Goal: Find specific page/section: Find specific page/section

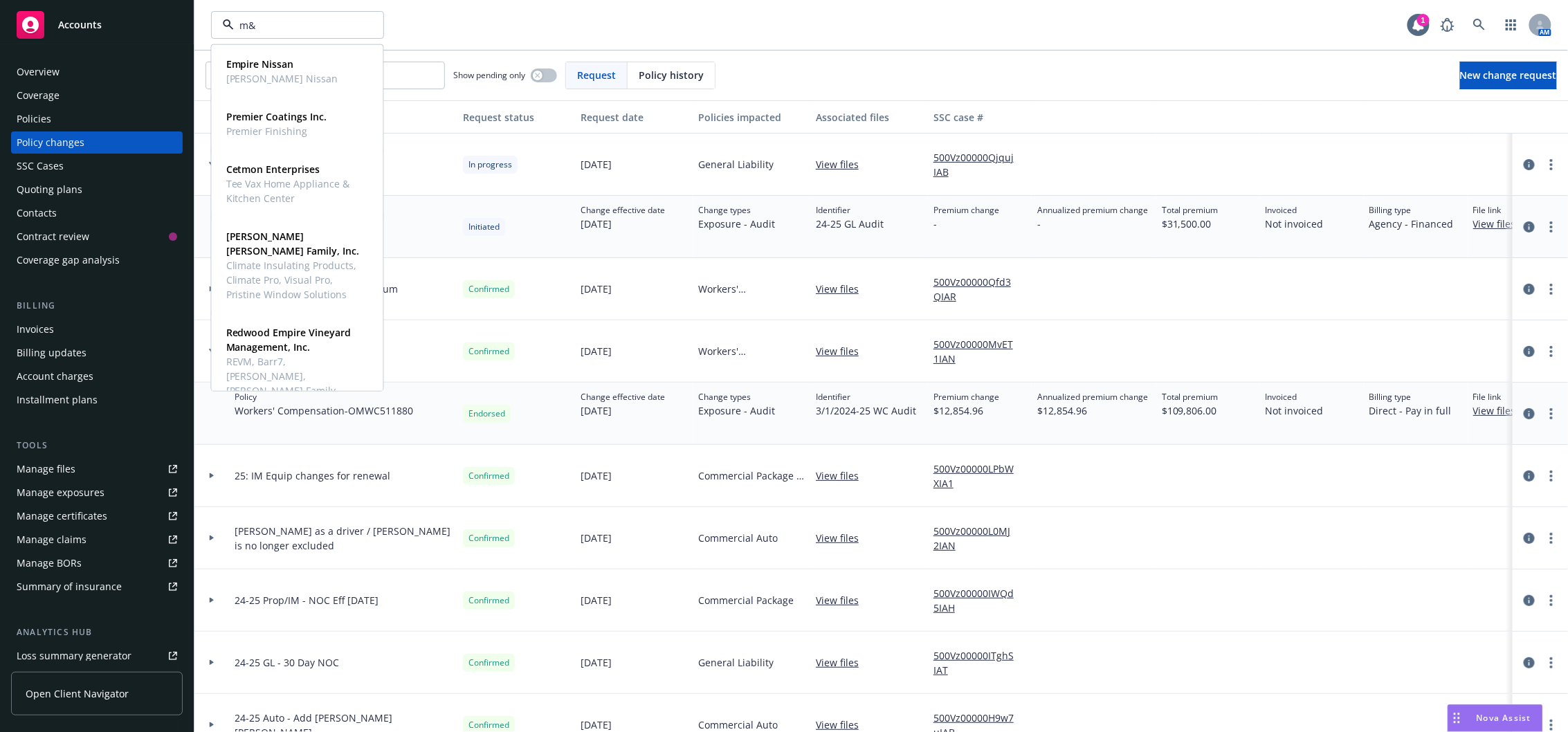
type input "m&e"
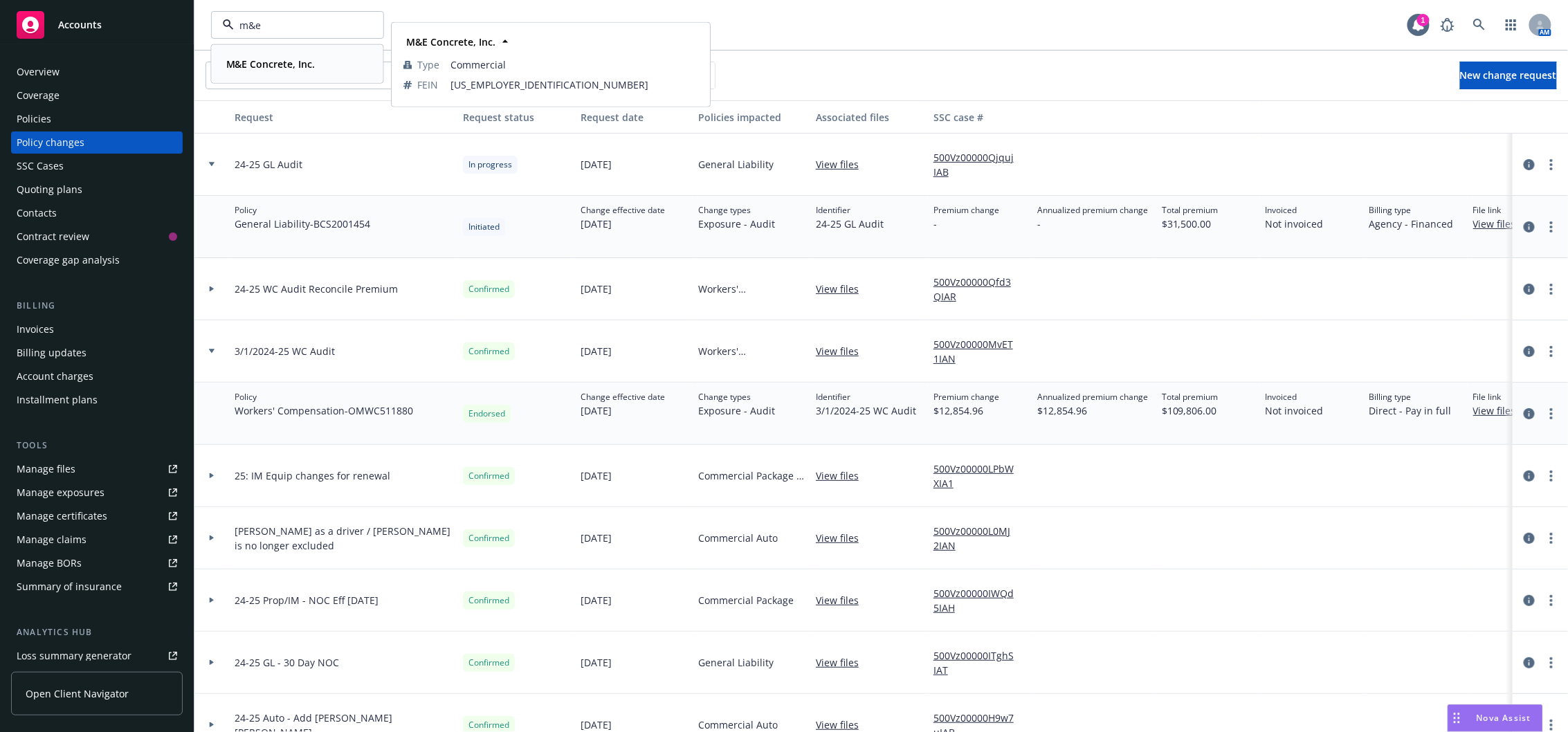
click at [290, 57] on strong "M&E Concrete, Inc." at bounding box center [270, 63] width 89 height 13
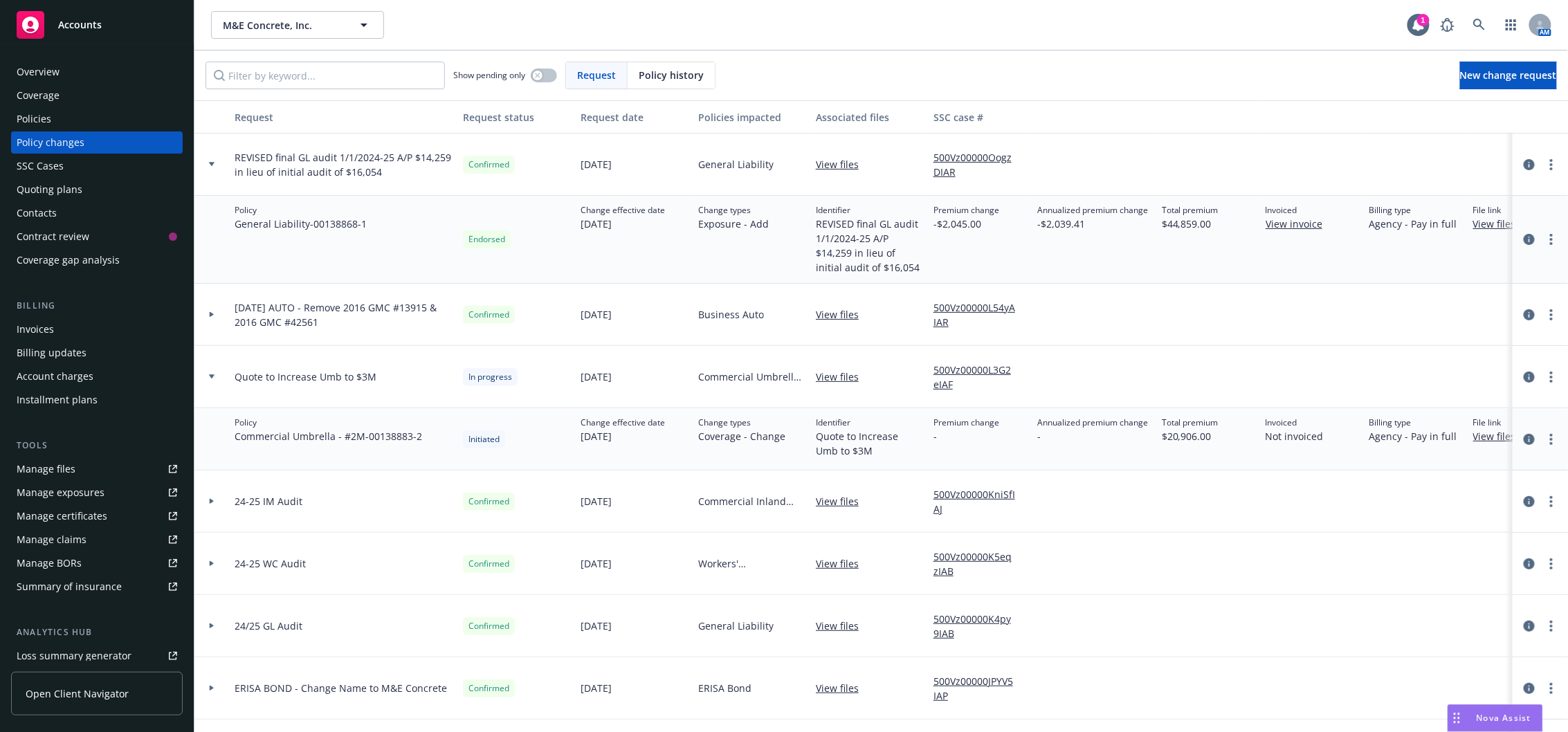
click at [80, 73] on div "Overview" at bounding box center [97, 72] width 161 height 22
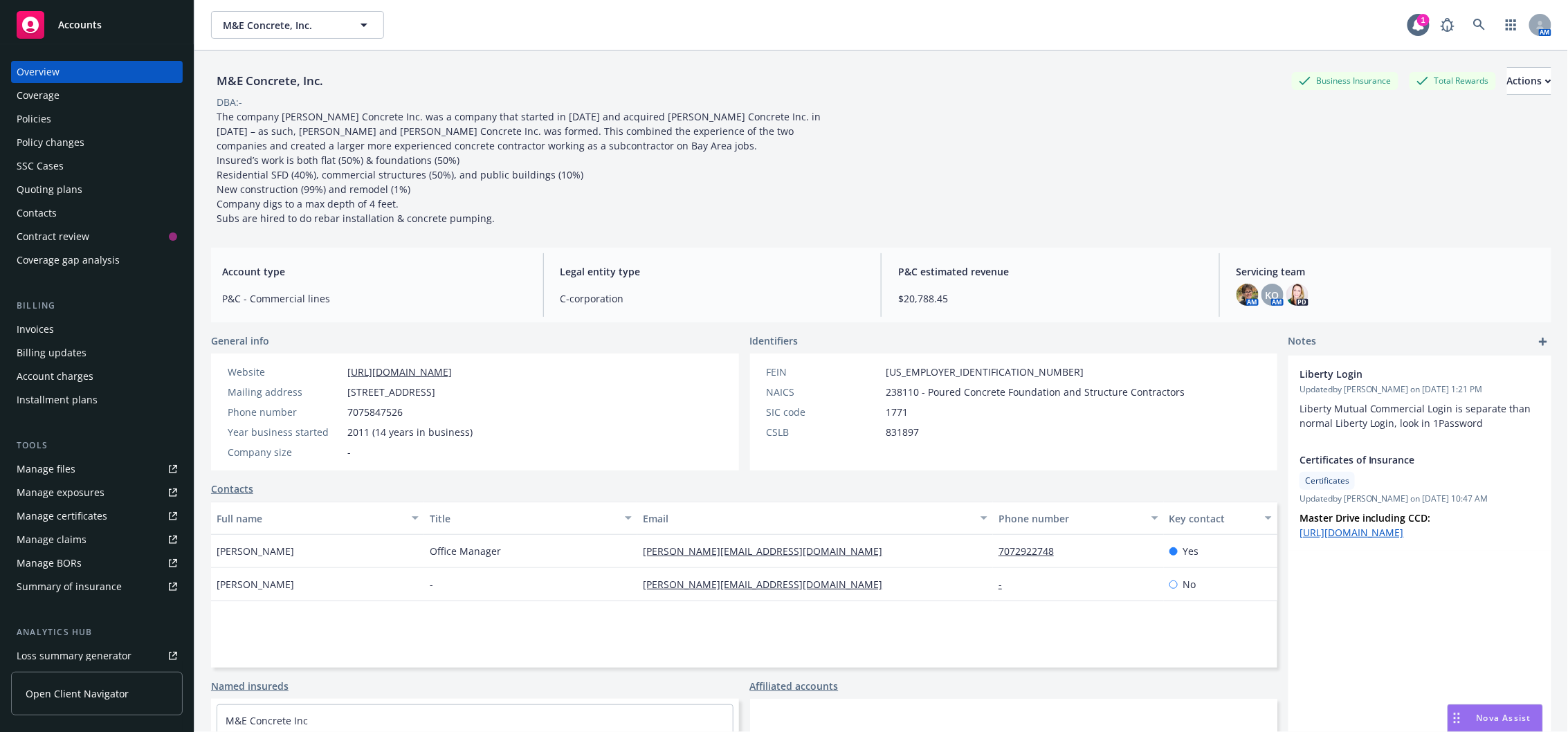
click at [56, 472] on div "Manage files" at bounding box center [46, 469] width 59 height 22
click at [304, 29] on span "M&E Concrete, Inc." at bounding box center [282, 26] width 120 height 15
click at [264, 29] on span "M&E Concrete, Inc." at bounding box center [282, 26] width 120 height 15
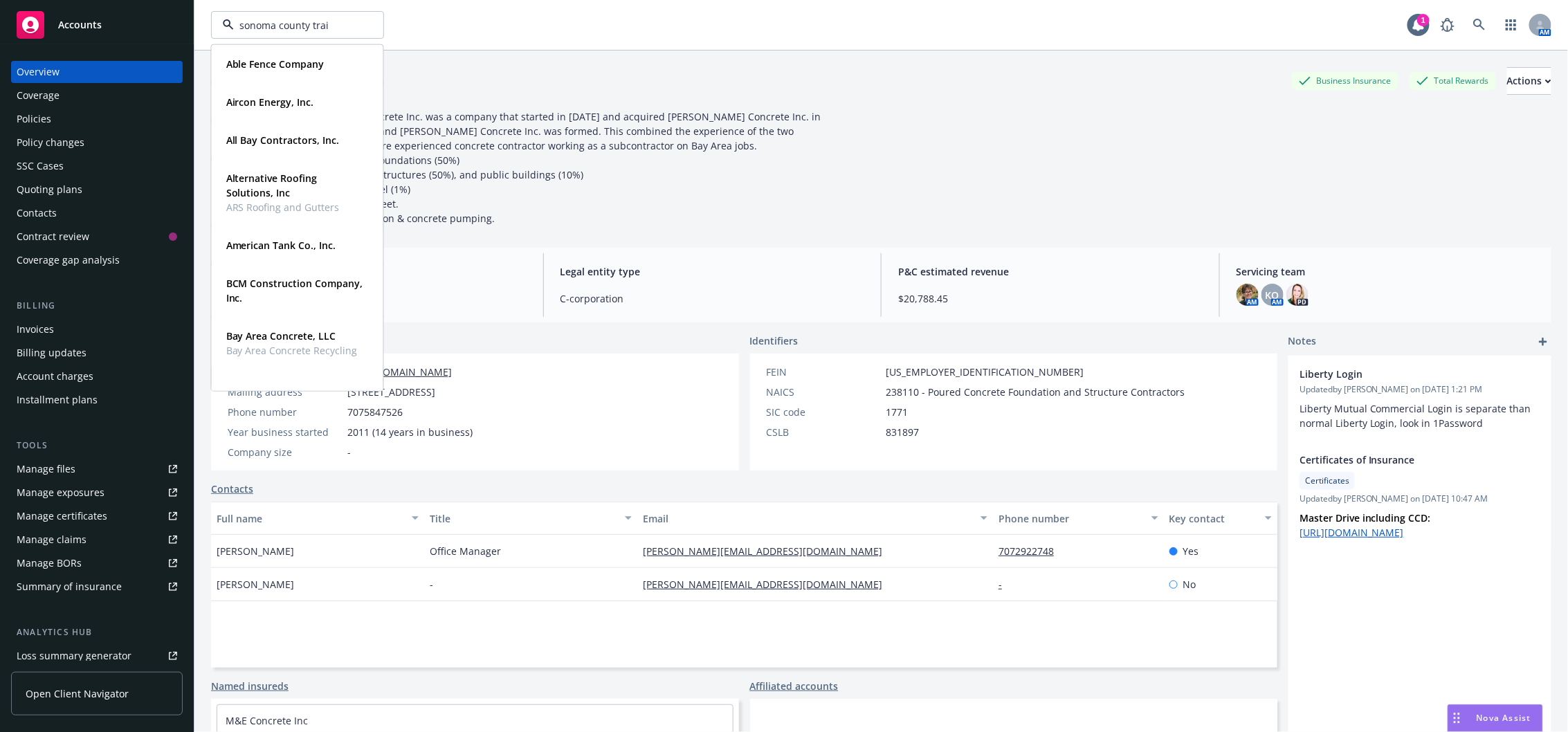
type input "sonoma county trail"
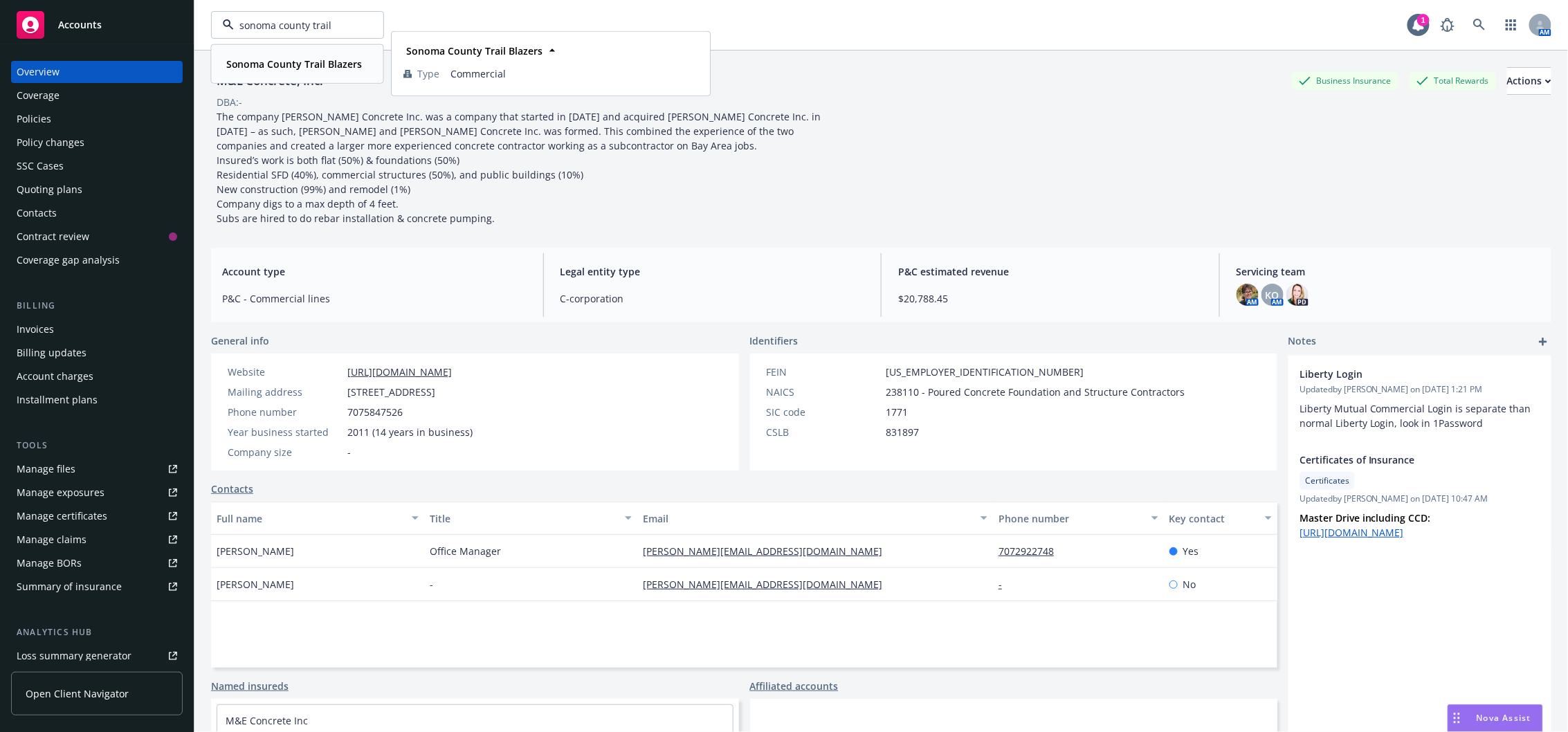
click at [272, 72] on div "Sonoma County Trail Blazers" at bounding box center [292, 64] width 144 height 20
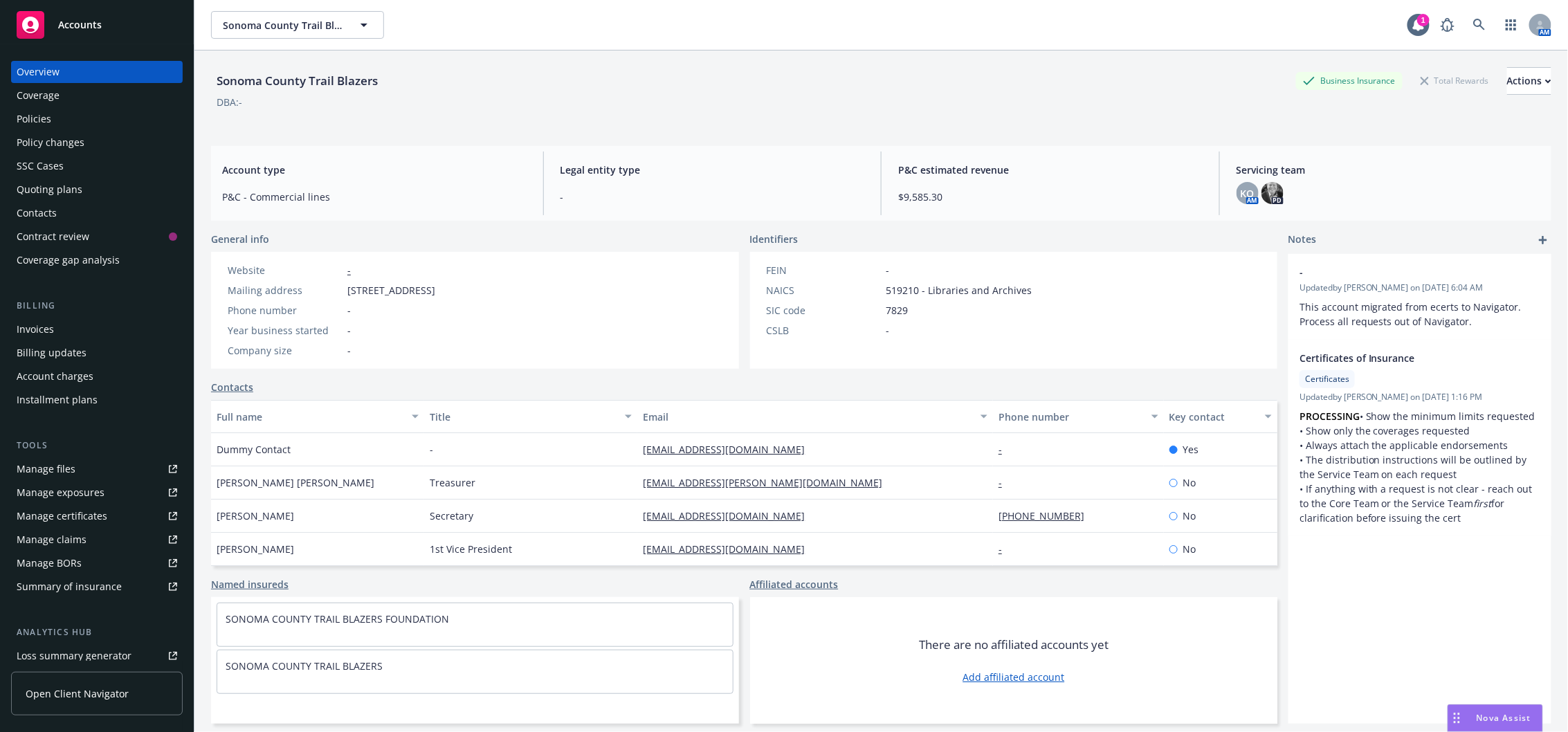
click at [60, 186] on div "Quoting plans" at bounding box center [49, 189] width 65 height 22
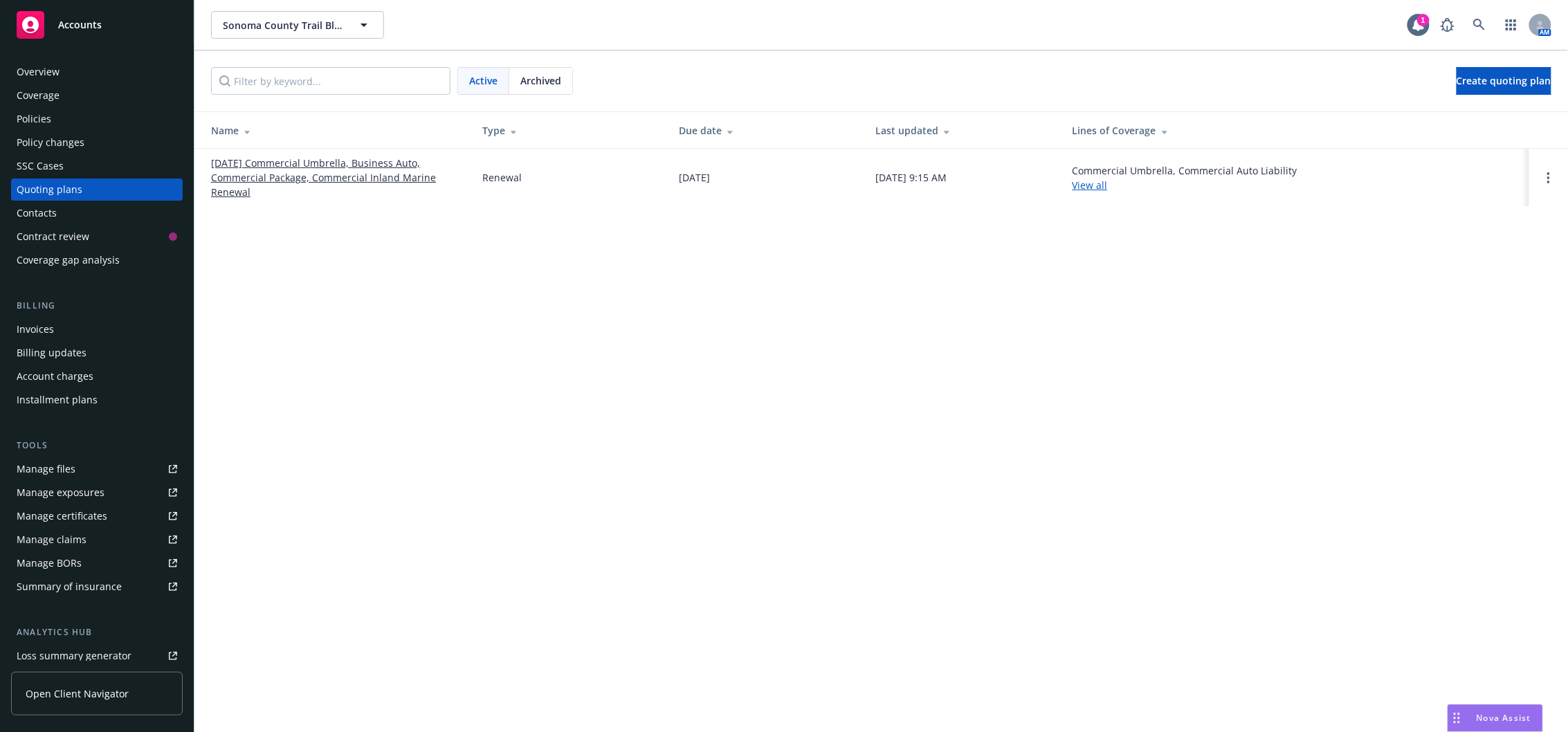
click at [351, 180] on link "[DATE] Commercial Umbrella, Business Auto, Commercial Package, Commercial Inlan…" at bounding box center [336, 177] width 249 height 43
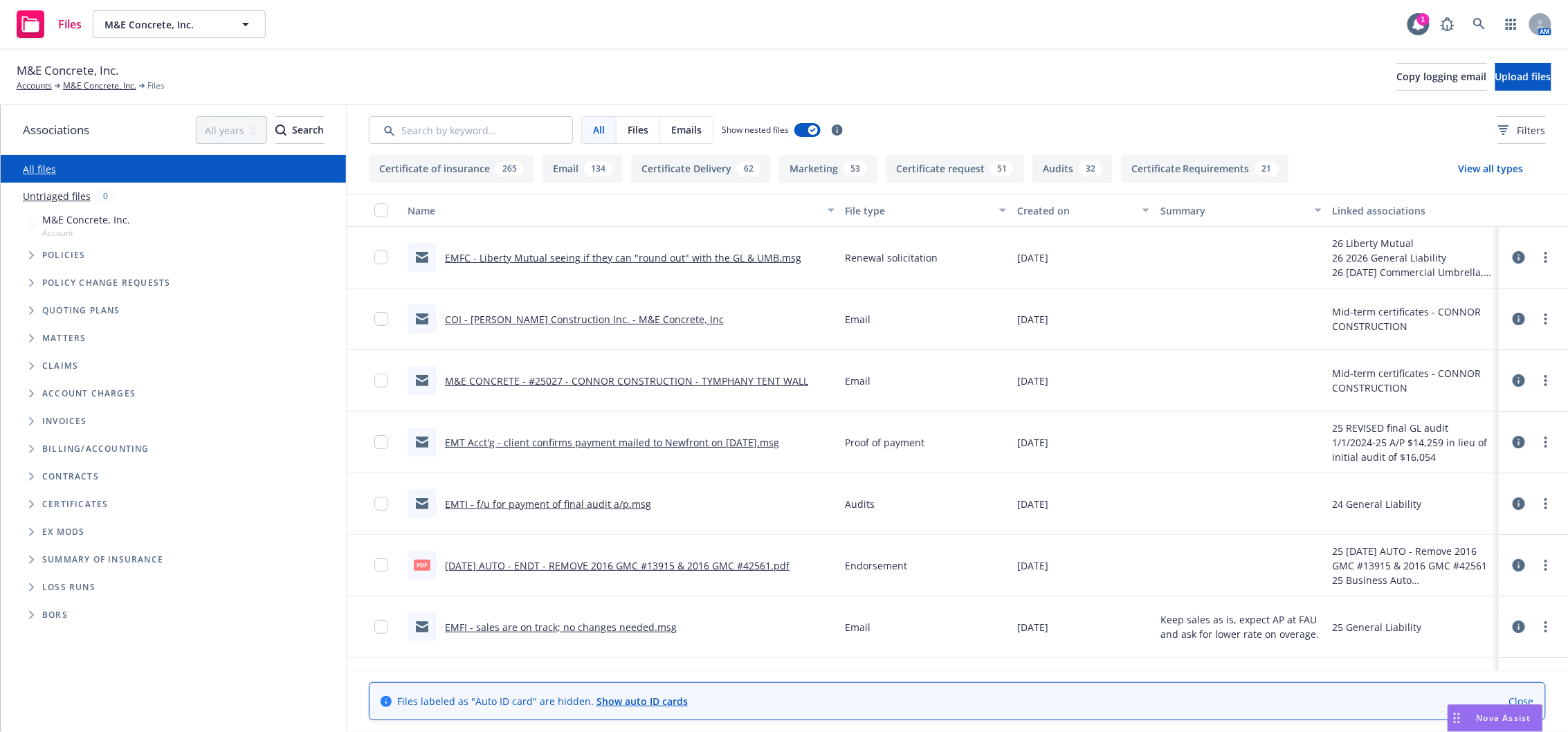
click at [34, 500] on icon "Folder Tree Example" at bounding box center [32, 504] width 6 height 8
click at [44, 530] on icon "Folder Tree Example" at bounding box center [43, 529] width 6 height 8
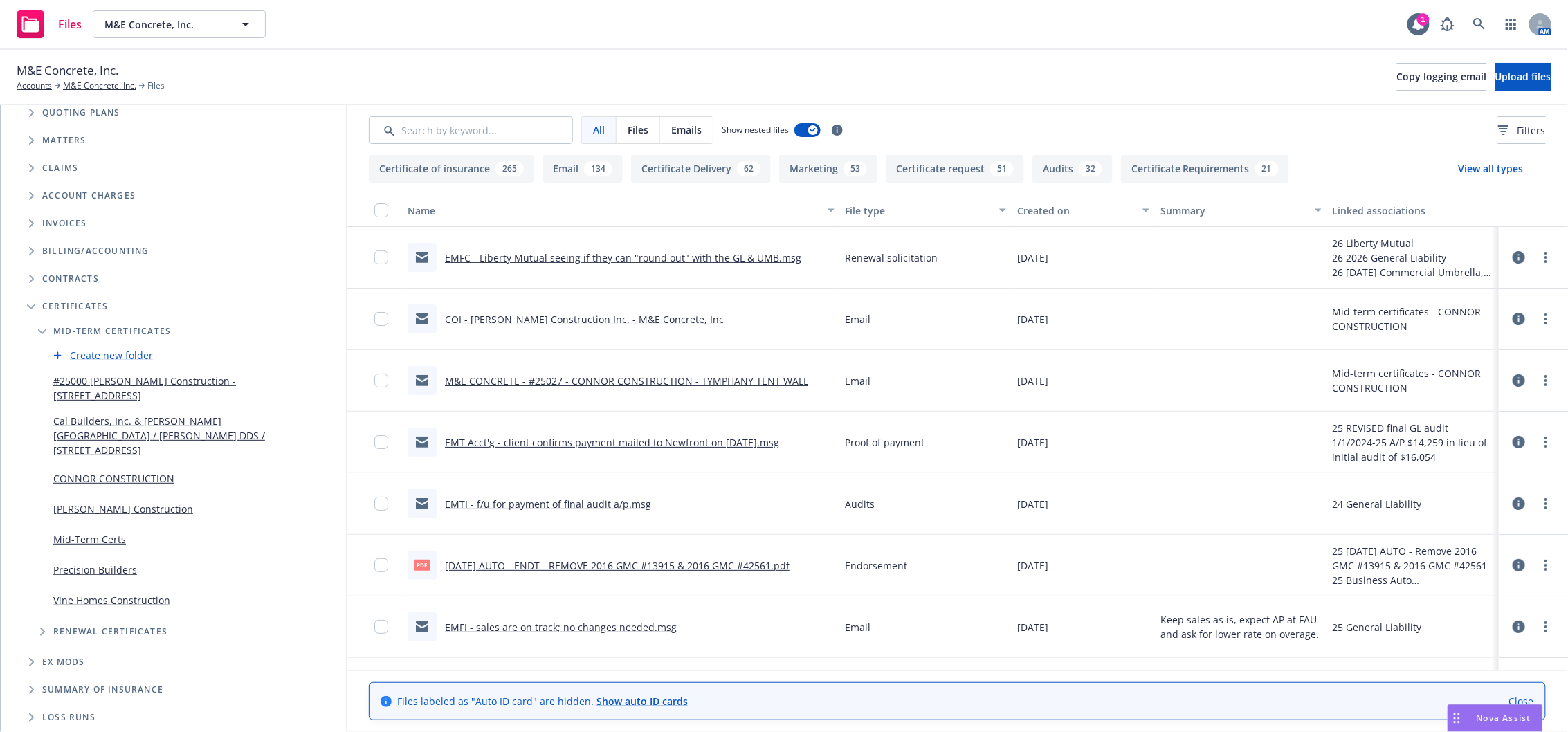
scroll to position [209, 0]
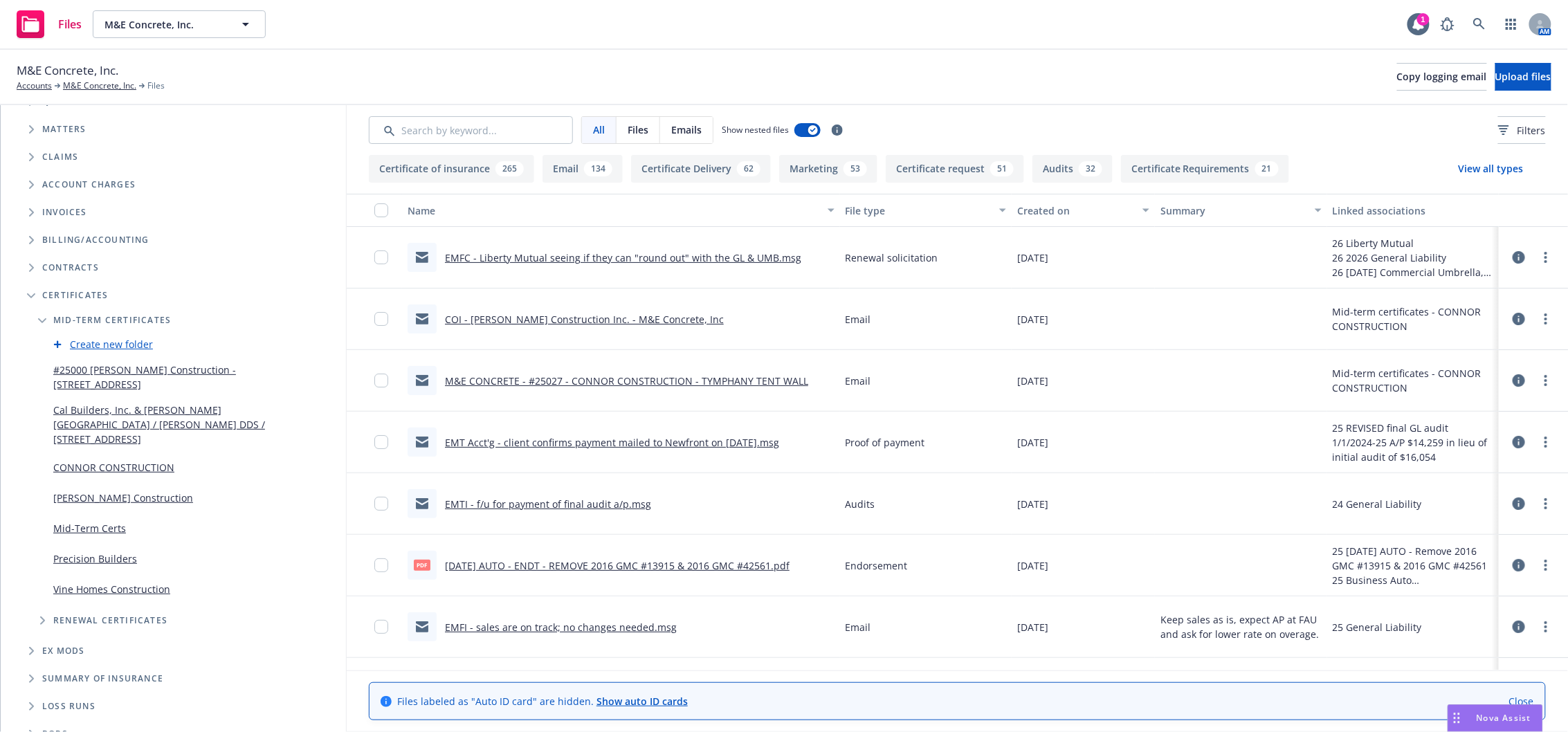
click at [109, 521] on link "Mid-Term Certs" at bounding box center [89, 529] width 73 height 15
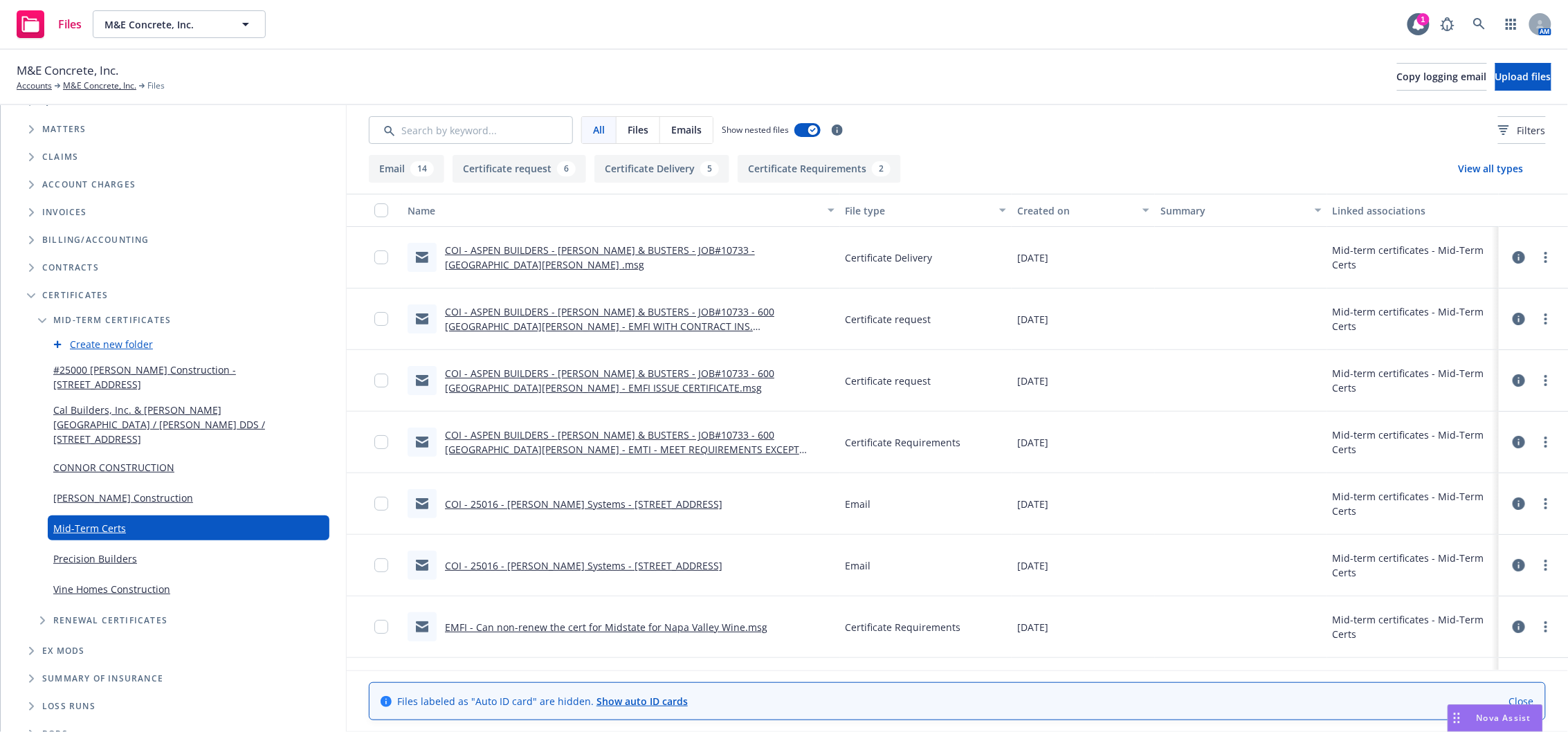
click at [119, 341] on link "Create new folder" at bounding box center [111, 344] width 83 height 15
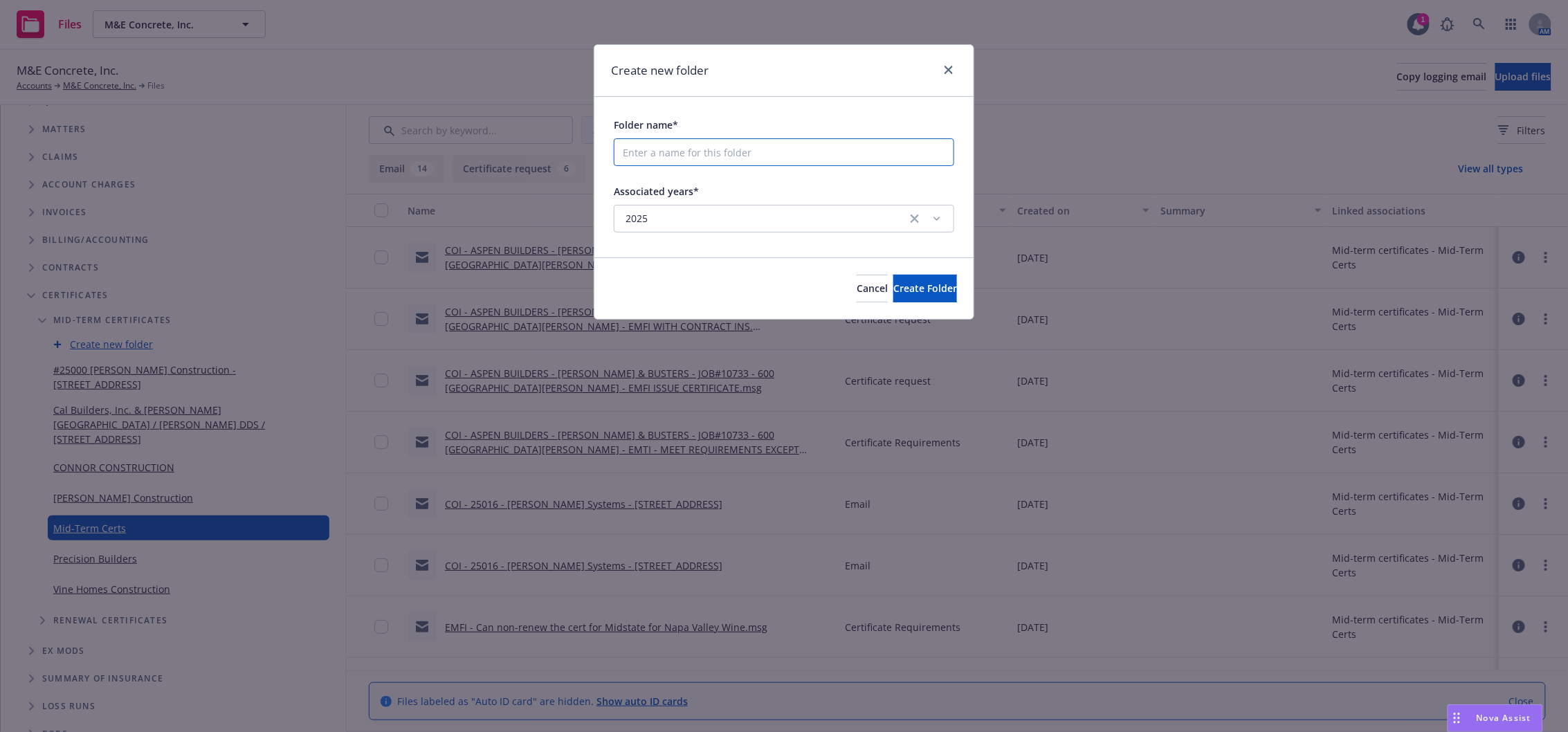
click at [677, 155] on input "Folder name*" at bounding box center [784, 152] width 340 height 28
type input "Eames Construction"
click at [893, 281] on span "Create Folder" at bounding box center [924, 288] width 63 height 13
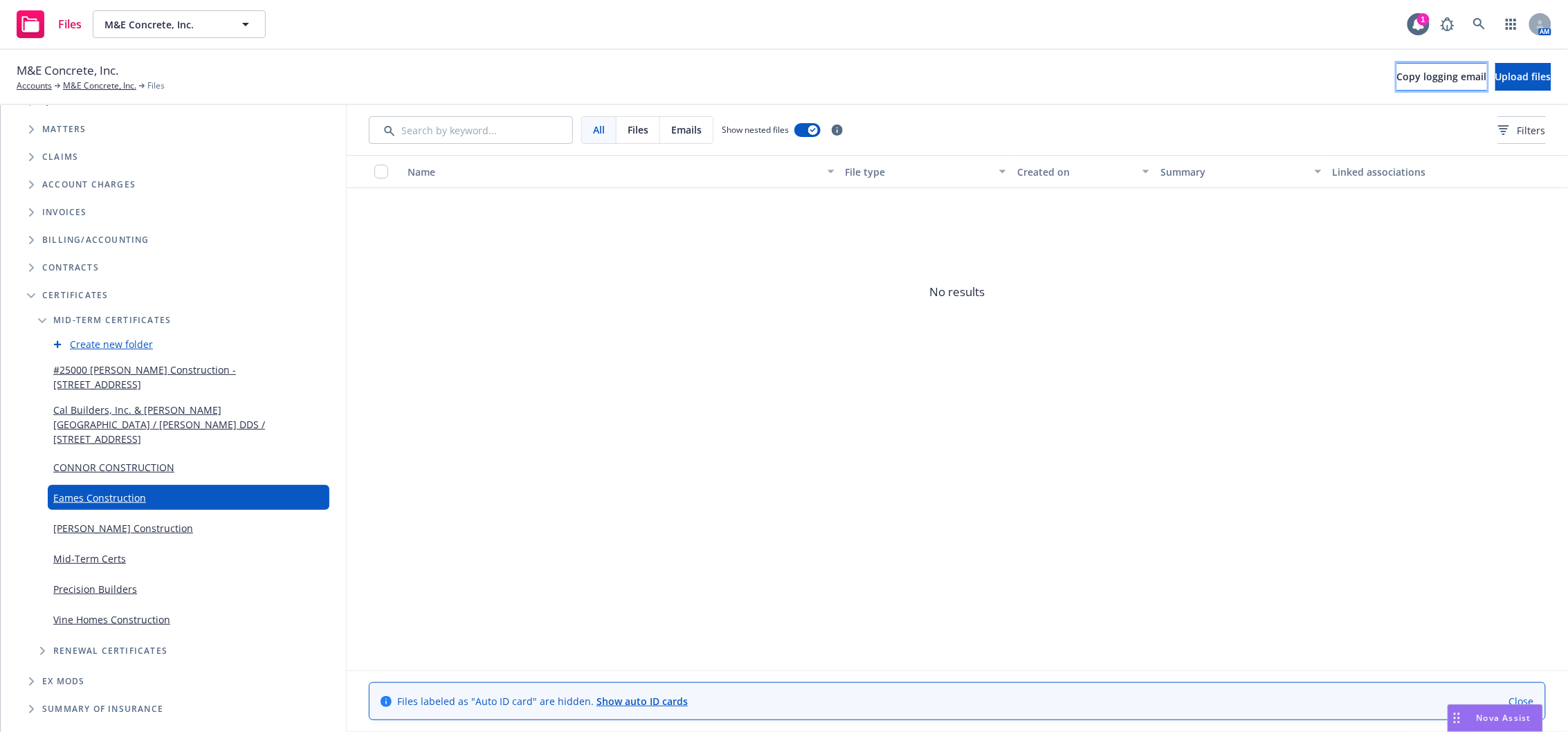
click at [1397, 77] on span "Copy logging email" at bounding box center [1442, 76] width 90 height 13
click at [1397, 78] on span "Copy logging email" at bounding box center [1442, 76] width 90 height 13
